Goal: Information Seeking & Learning: Understand process/instructions

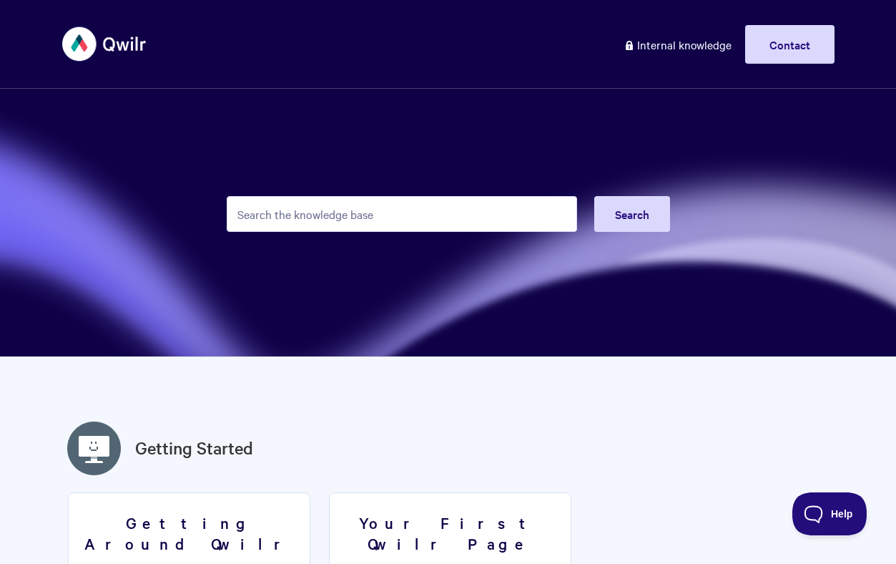
click at [338, 237] on form "Search" at bounding box center [449, 214] width 444 height 70
click at [324, 215] on input "Search the knowledge base" at bounding box center [402, 214] width 351 height 36
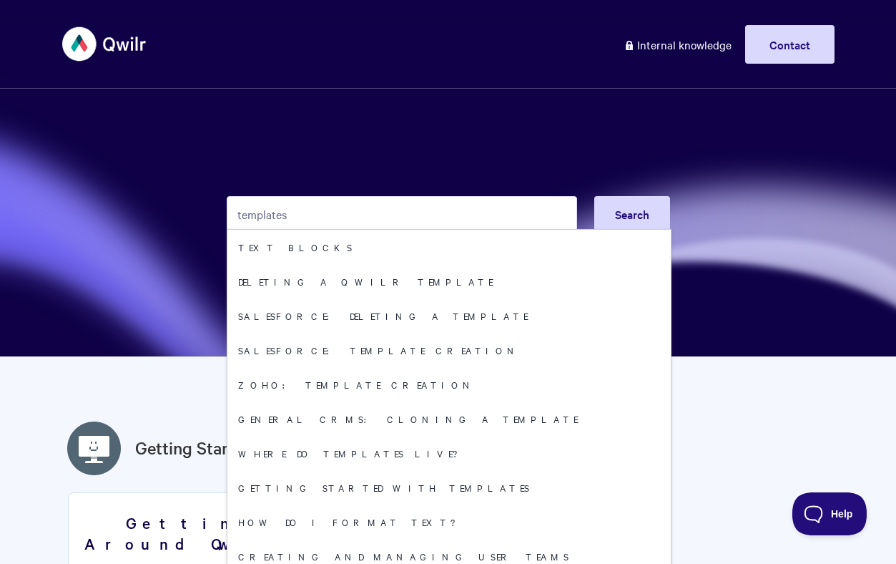
type input "templates"
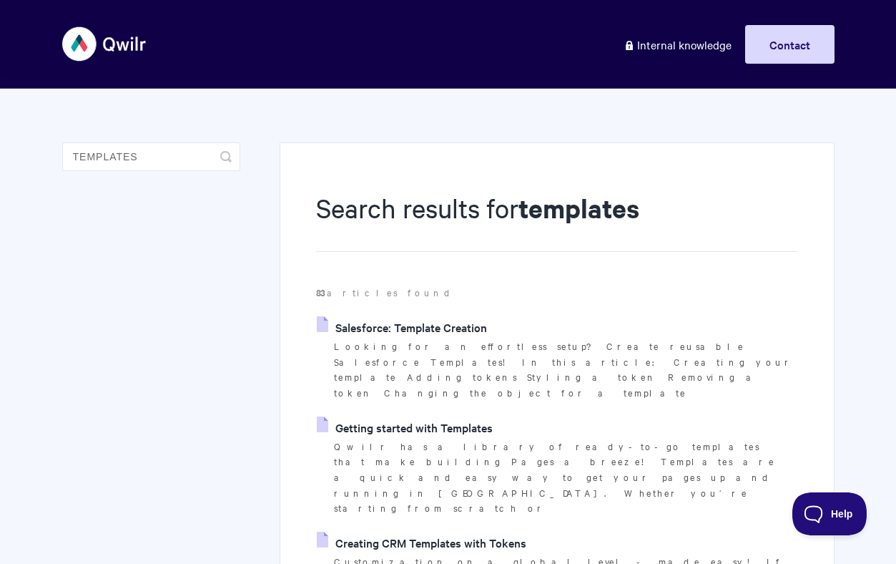
click at [391, 328] on link "Salesforce: Template Creation" at bounding box center [402, 326] width 170 height 21
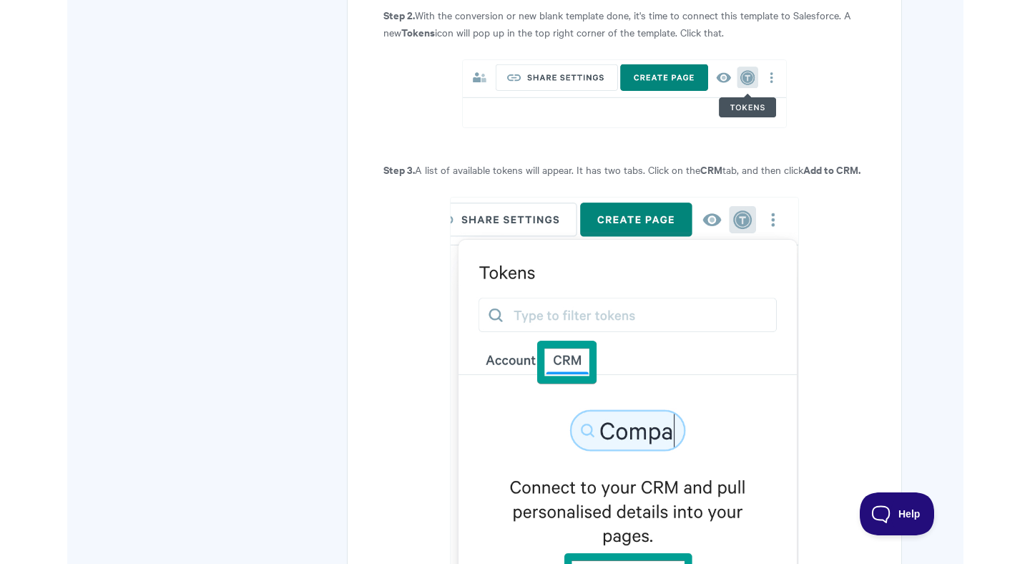
scroll to position [1851, 0]
